Goal: Information Seeking & Learning: Compare options

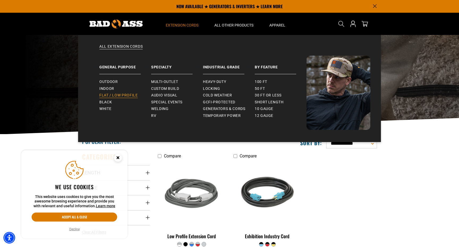
click at [125, 93] on span "Flat / Low Profile" at bounding box center [118, 95] width 38 height 5
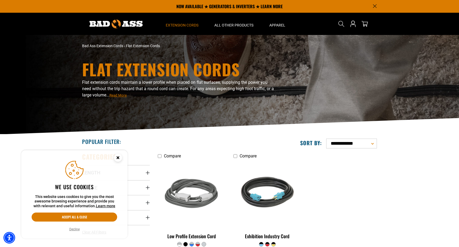
click at [116, 157] on circle "Cookie Consent" at bounding box center [118, 158] width 8 height 8
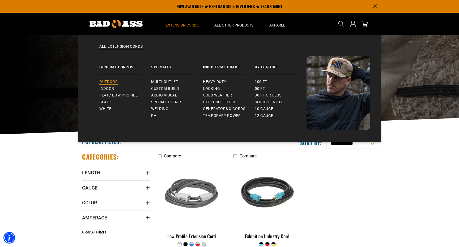
click at [110, 83] on span "Outdoor" at bounding box center [108, 82] width 18 height 5
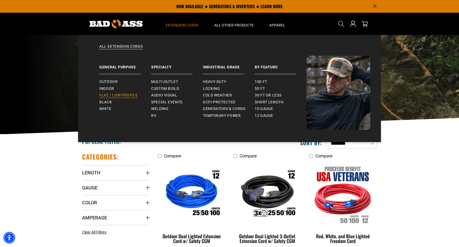
click at [105, 94] on span "Flat / Low Profile" at bounding box center [118, 95] width 38 height 5
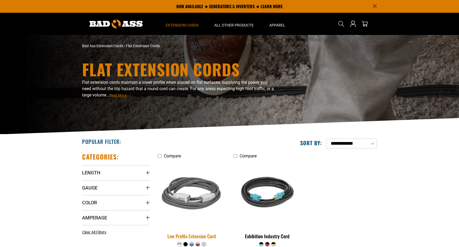
click at [179, 166] on img at bounding box center [191, 195] width 74 height 68
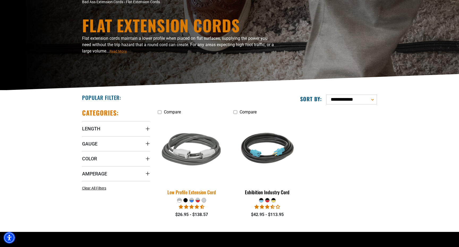
scroll to position [53, 0]
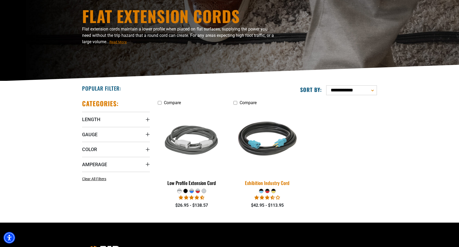
click at [269, 138] on img at bounding box center [267, 141] width 74 height 68
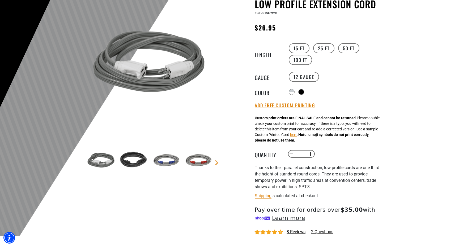
scroll to position [78, 0]
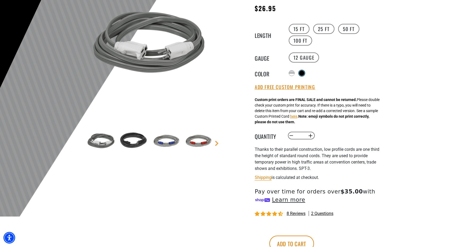
click at [304, 72] on div at bounding box center [301, 73] width 5 height 5
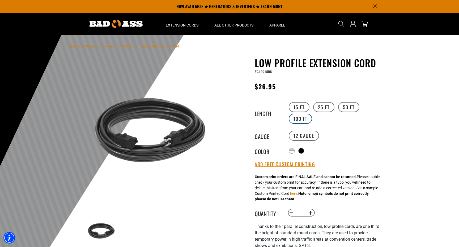
click at [304, 117] on label "100 FT" at bounding box center [301, 119] width 24 height 10
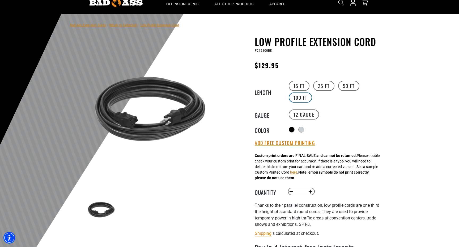
scroll to position [23, 0]
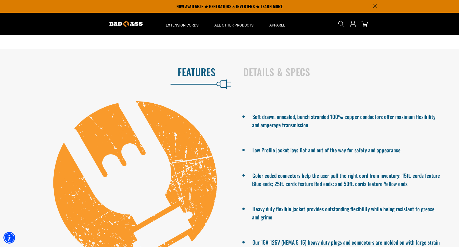
scroll to position [264, 0]
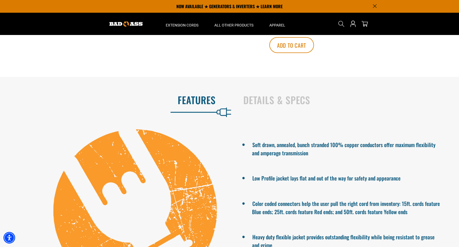
click at [268, 112] on div "Details & Specs" at bounding box center [345, 101] width 221 height 22
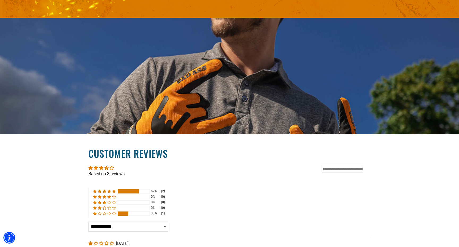
scroll to position [804, 0]
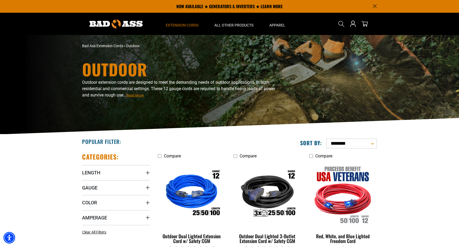
scroll to position [0, 0]
